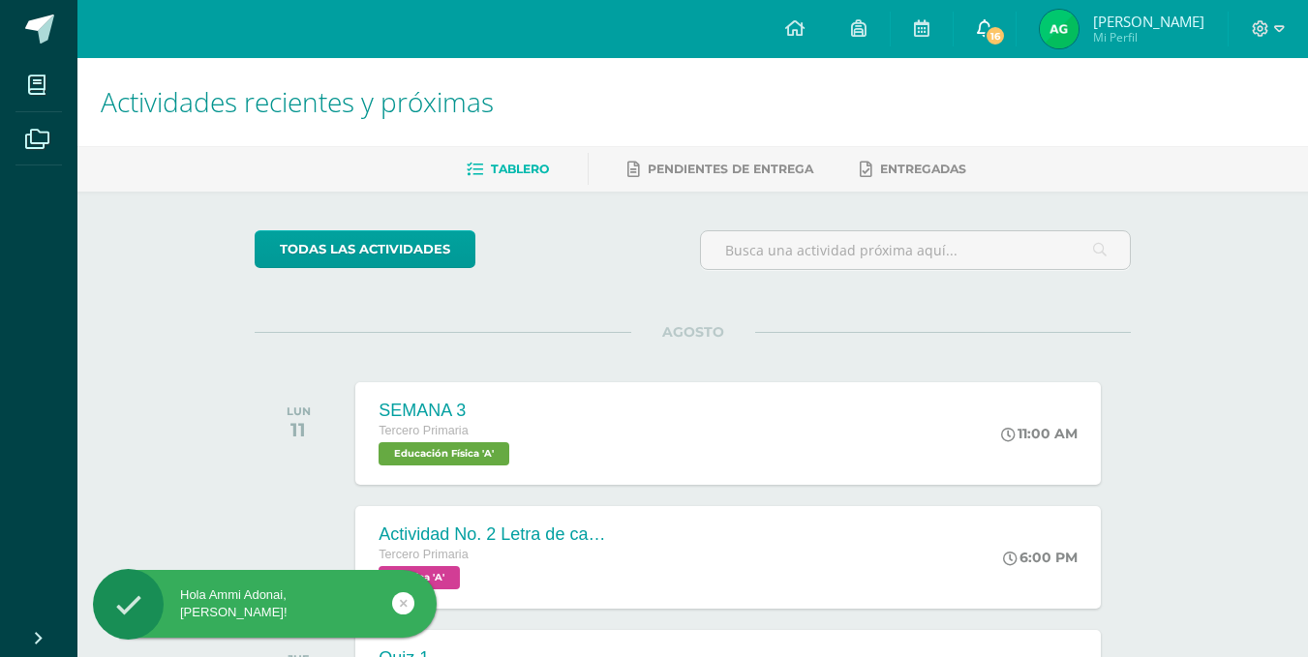
click at [1006, 38] on span "16" at bounding box center [995, 35] width 21 height 21
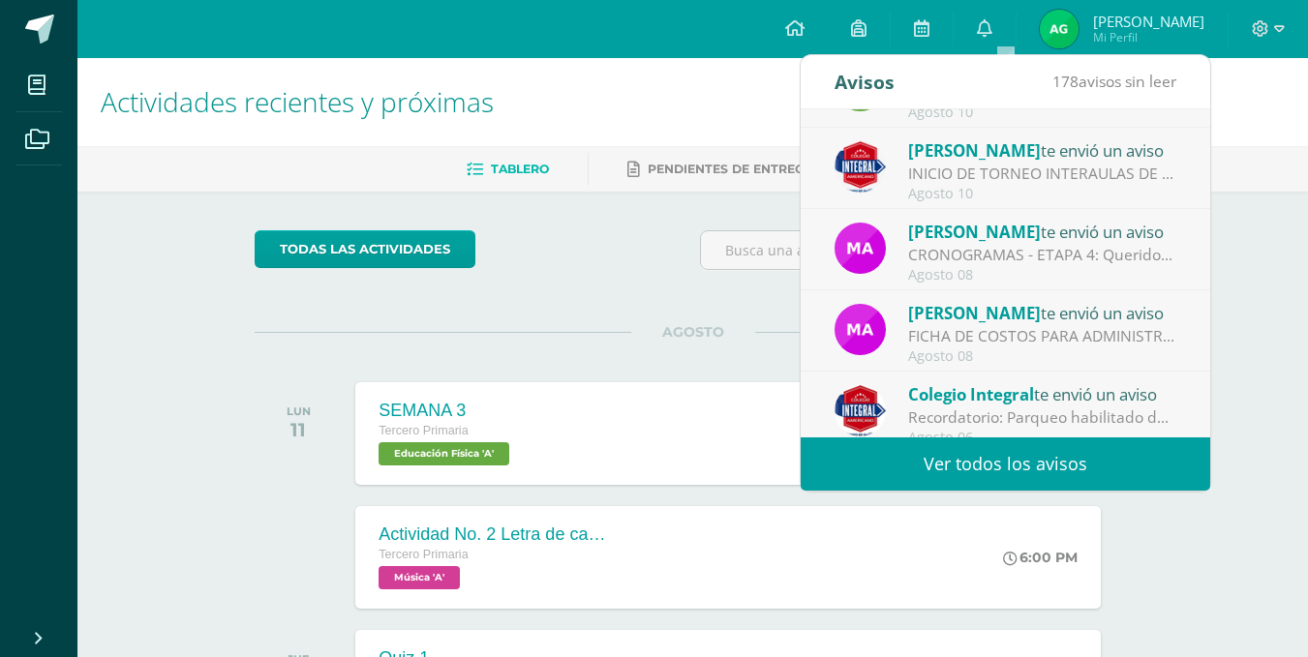
scroll to position [228, 0]
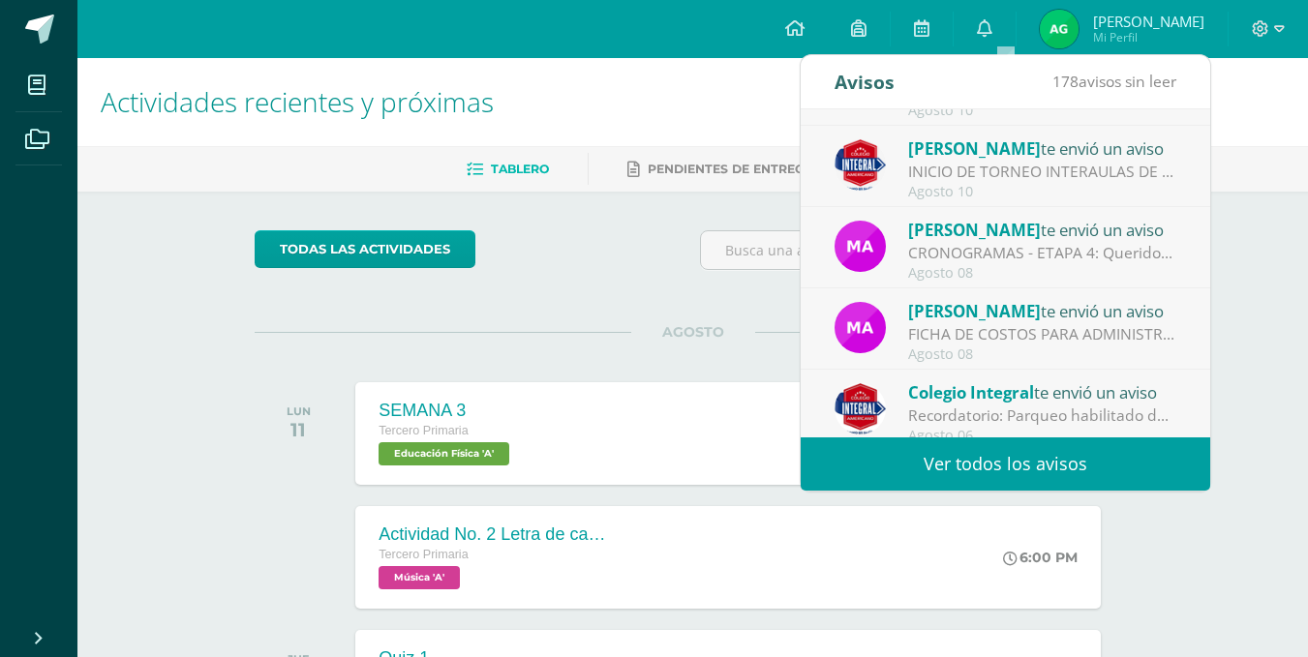
click at [1090, 324] on div "FICHA DE COSTOS PARA ADMINISTRACIÓN: Buenas tardes papitos Adjunto ficha de cos…" at bounding box center [1042, 334] width 269 height 22
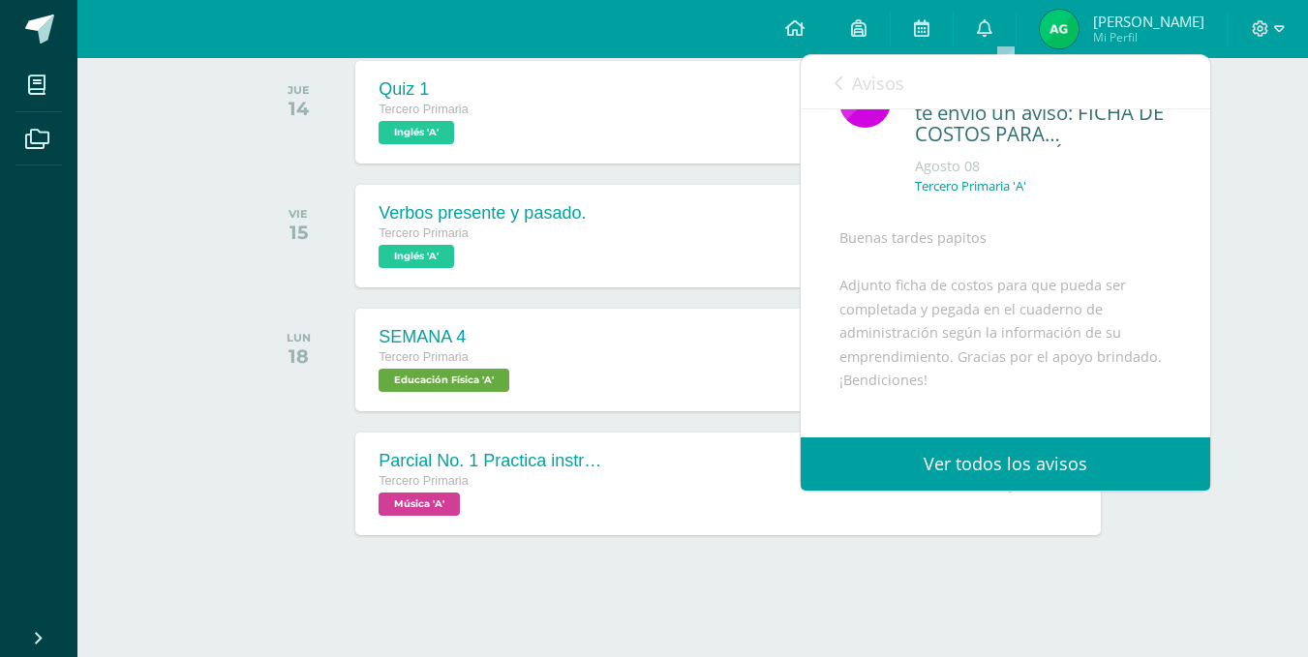
scroll to position [283, 0]
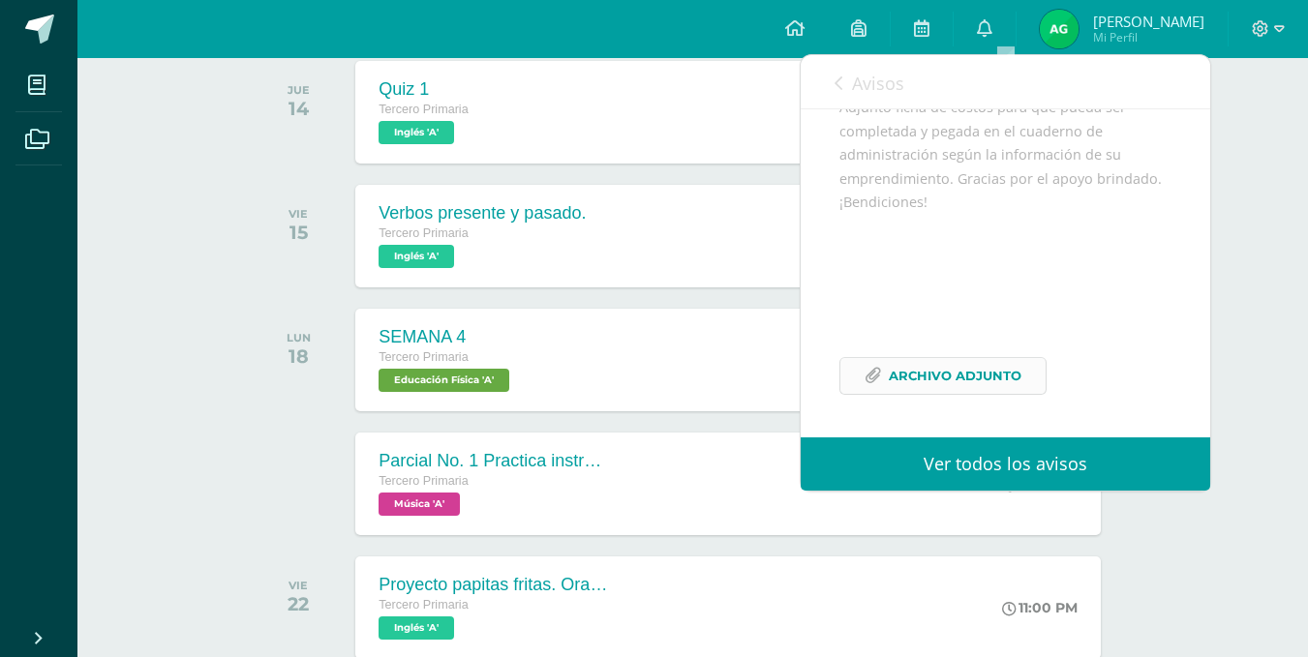
click at [942, 382] on span "Archivo Adjunto" at bounding box center [955, 376] width 133 height 36
click at [992, 33] on icon at bounding box center [984, 27] width 15 height 17
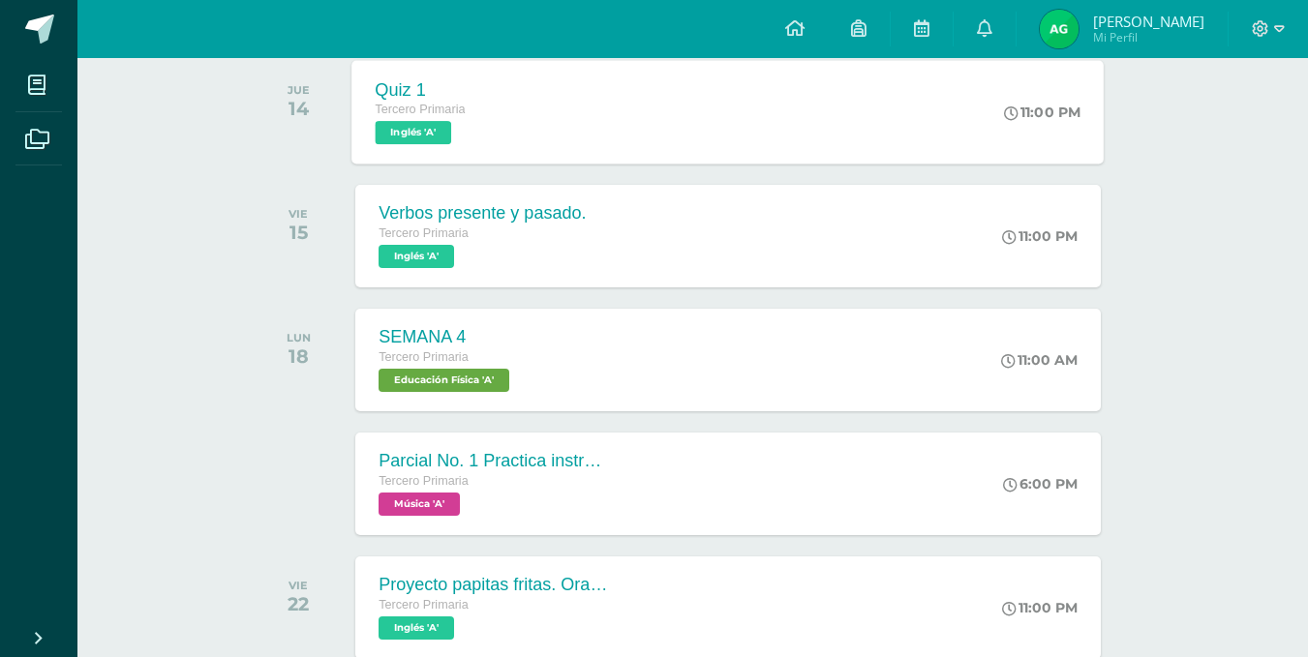
drag, startPoint x: 1, startPoint y: 328, endPoint x: 1035, endPoint y: 107, distance: 1057.4
click at [1035, 107] on div "11:00 PM" at bounding box center [1043, 112] width 76 height 17
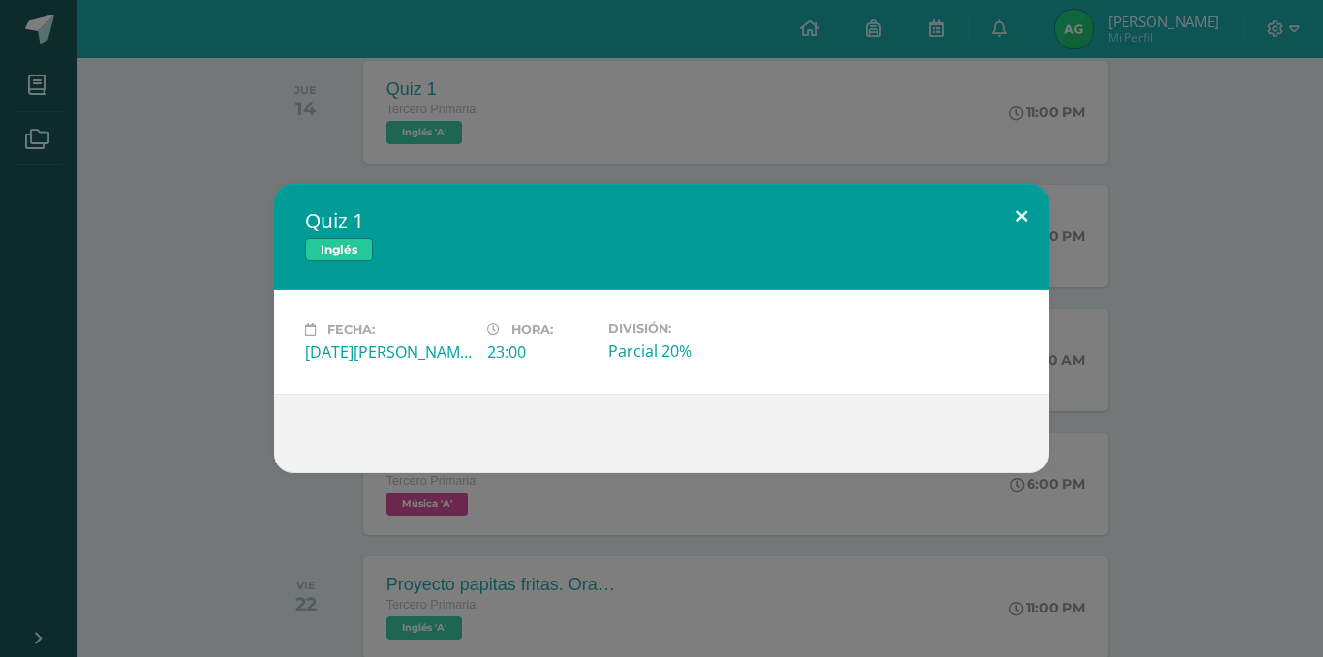
click at [1022, 211] on button at bounding box center [1020, 217] width 55 height 66
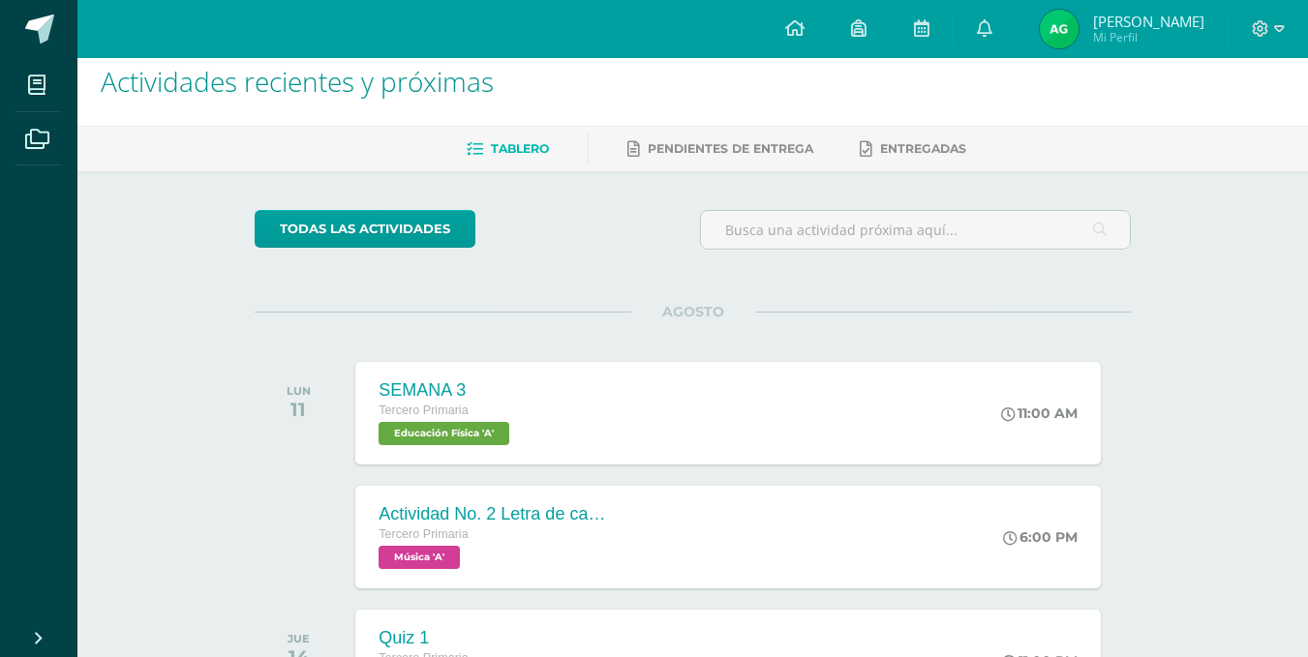
scroll to position [0, 0]
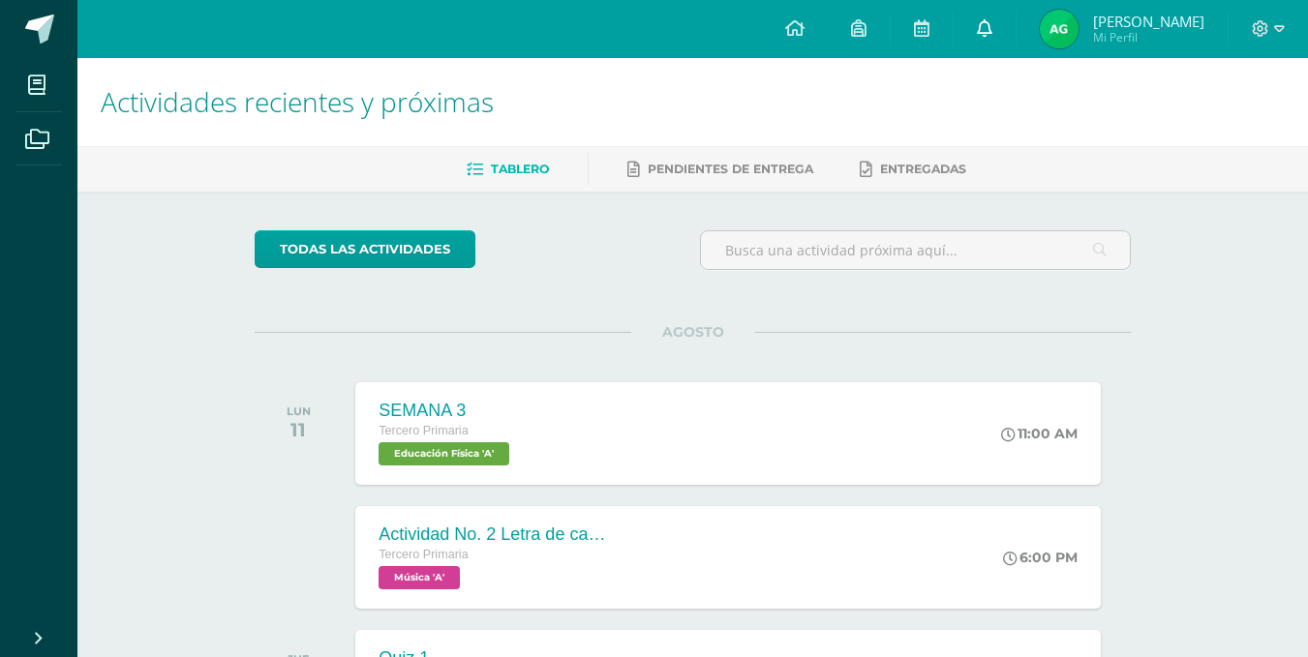
click at [1016, 30] on link "0" at bounding box center [985, 29] width 62 height 58
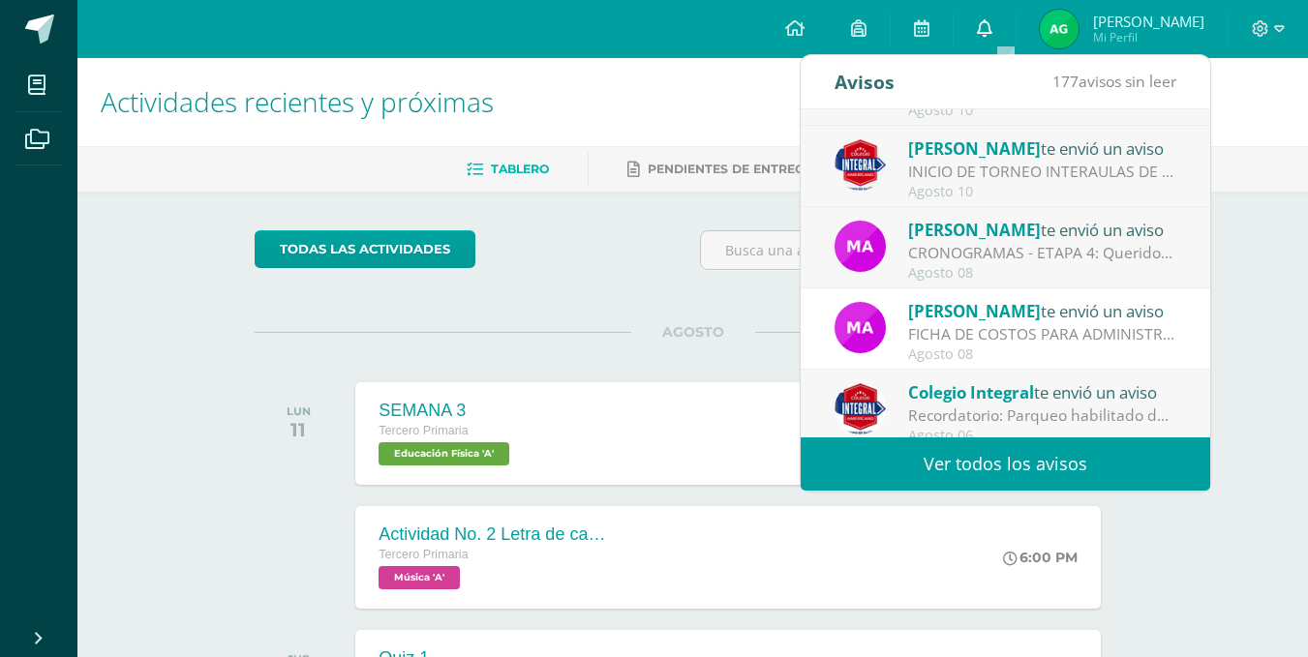
click at [1016, 30] on link "0" at bounding box center [985, 29] width 62 height 58
